Goal: Ask a question

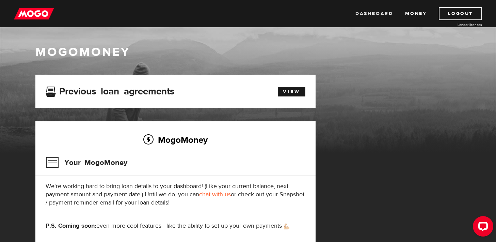
click at [375, 13] on link "Dashboard" at bounding box center [374, 13] width 37 height 13
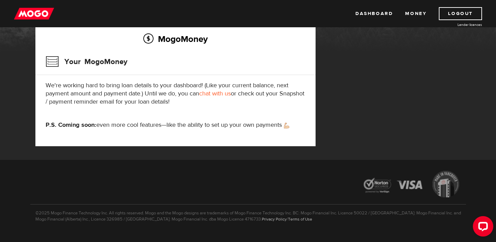
scroll to position [102, 0]
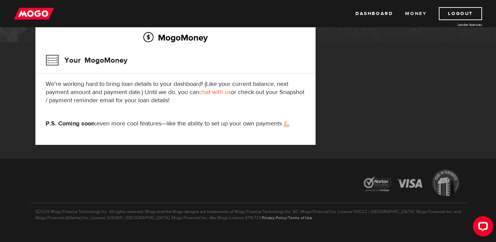
click at [423, 13] on link "Money" at bounding box center [415, 13] width 21 height 13
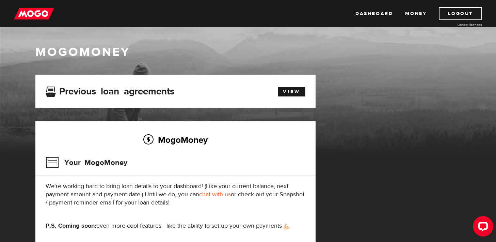
click at [214, 195] on link "chat with us" at bounding box center [215, 194] width 32 height 8
